Goal: Transaction & Acquisition: Purchase product/service

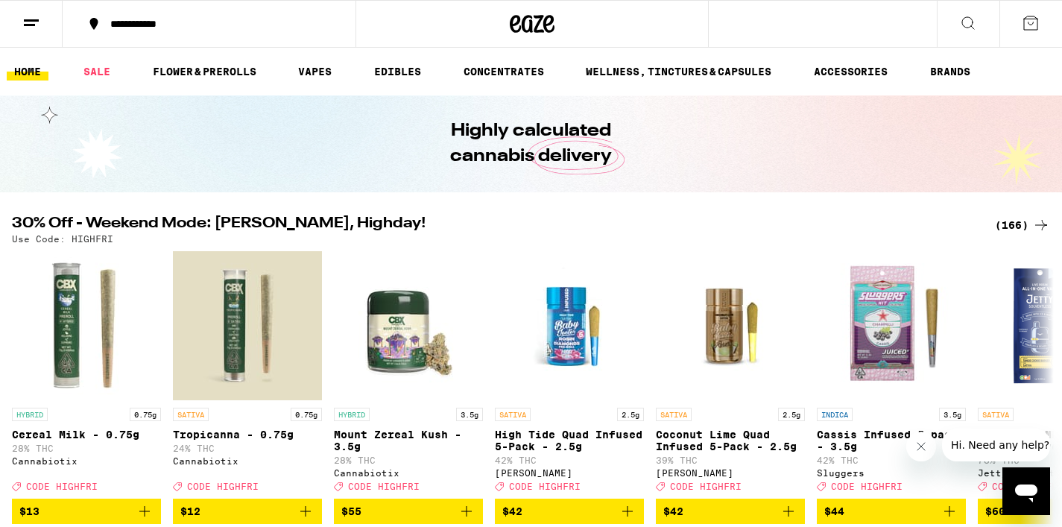
click at [1016, 227] on div "(166)" at bounding box center [1022, 225] width 55 height 18
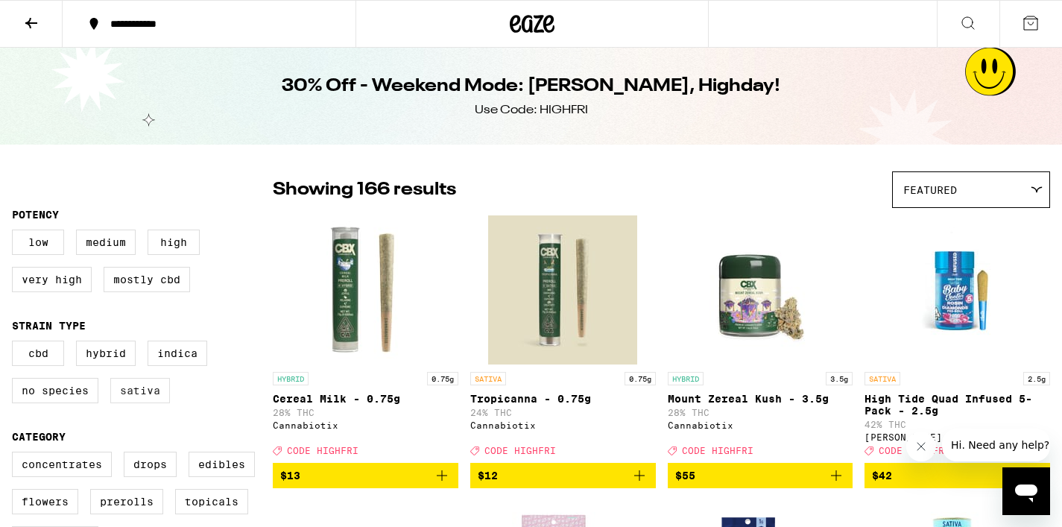
click at [142, 397] on label "Sativa" at bounding box center [140, 390] width 60 height 25
click at [16, 344] on input "Sativa" at bounding box center [15, 343] width 1 height 1
checkbox input "true"
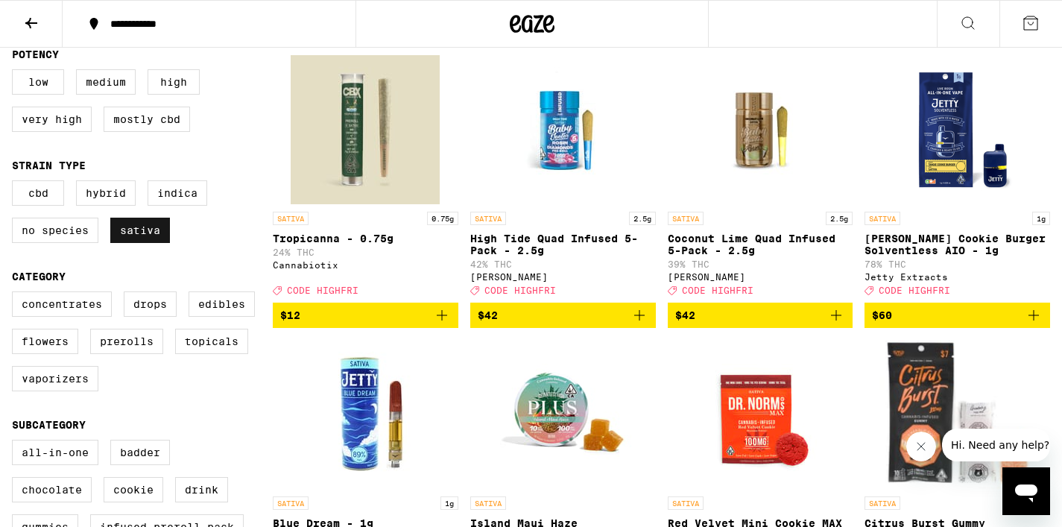
scroll to position [166, 0]
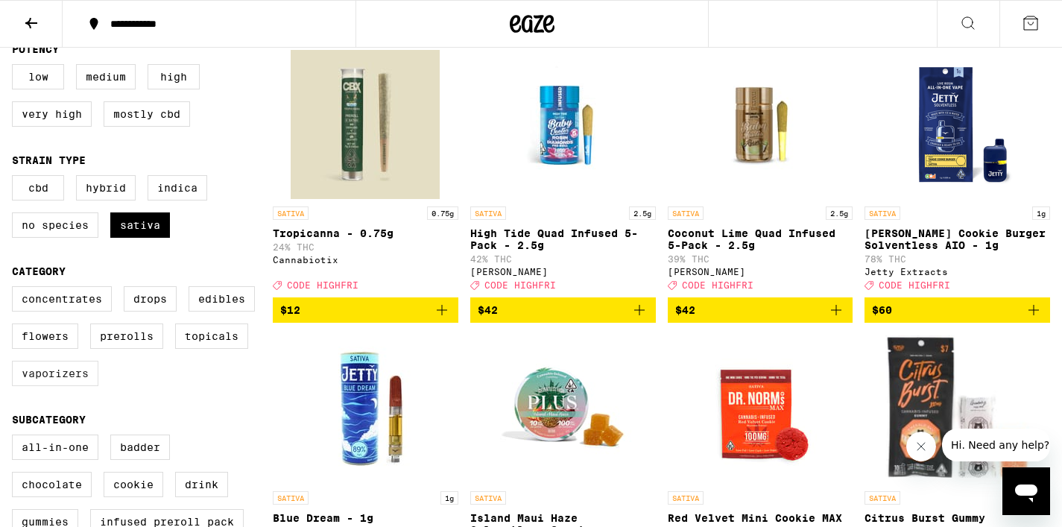
click at [77, 386] on label "Vaporizers" at bounding box center [55, 373] width 86 height 25
click at [16, 289] on input "Vaporizers" at bounding box center [15, 289] width 1 height 1
checkbox input "true"
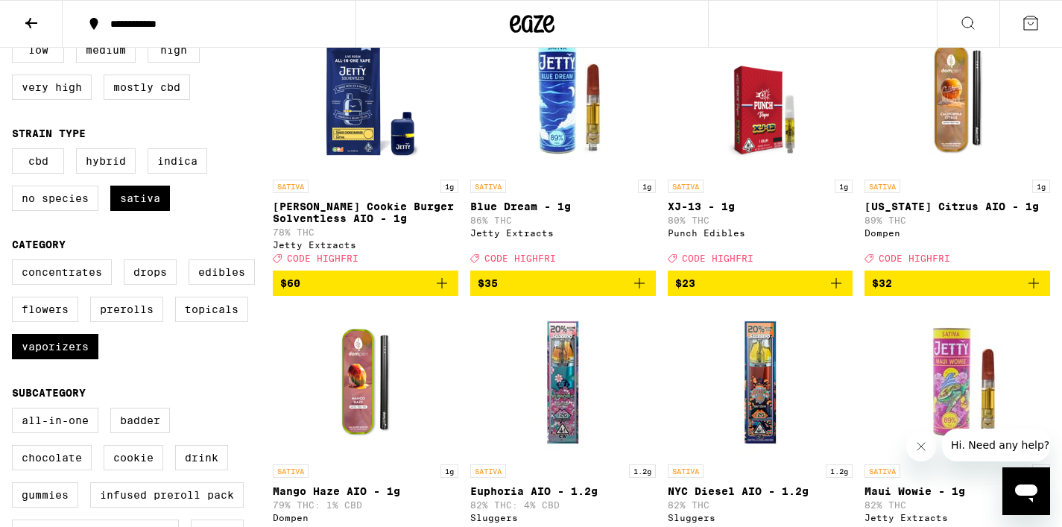
scroll to position [191, 0]
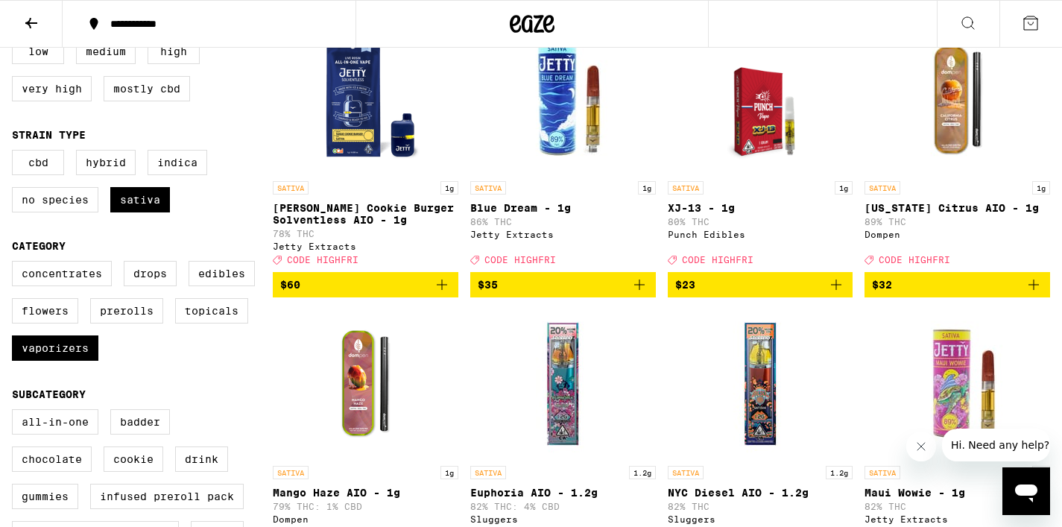
click at [967, 294] on span "$32" at bounding box center [957, 285] width 171 height 18
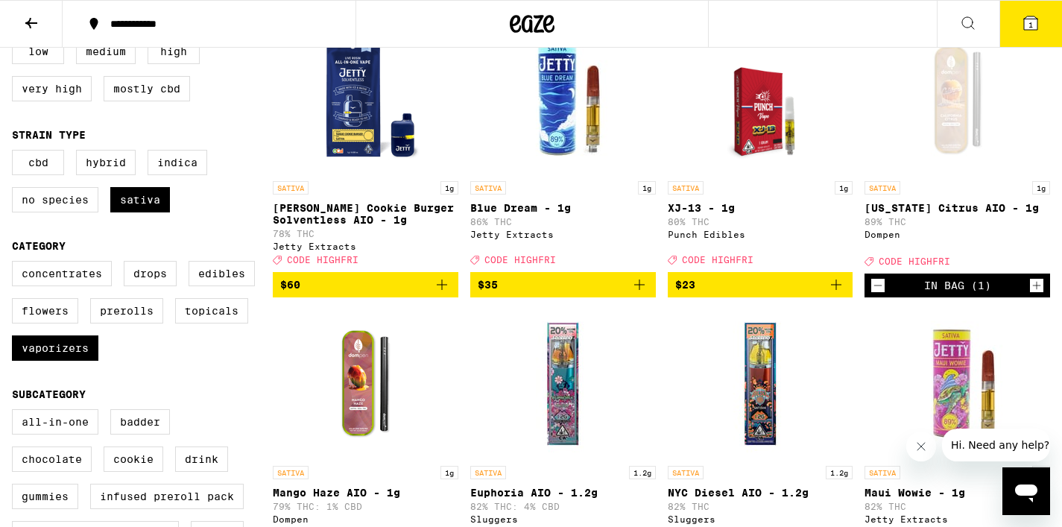
scroll to position [239, 0]
